Goal: Task Accomplishment & Management: Complete application form

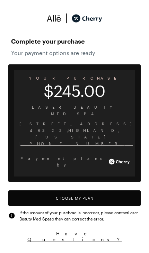
click at [85, 190] on button "Choose My Plan" at bounding box center [74, 198] width 132 height 16
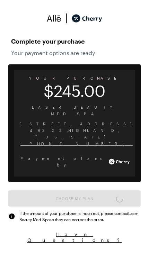
scroll to position [572, 0]
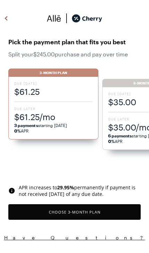
click at [90, 211] on button "Choose 3 -Month Plan" at bounding box center [74, 212] width 132 height 16
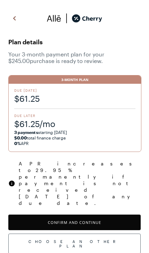
click at [94, 214] on button "Confirm and Continue" at bounding box center [74, 222] width 132 height 16
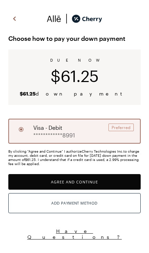
click at [86, 180] on button "Agree and Continue" at bounding box center [74, 182] width 132 height 16
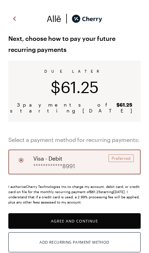
click at [93, 219] on button "Agree and Continue" at bounding box center [74, 221] width 132 height 16
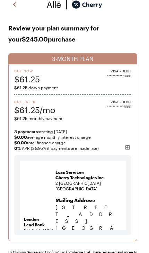
scroll to position [46, 0]
